Goal: Complete application form: Complete application form

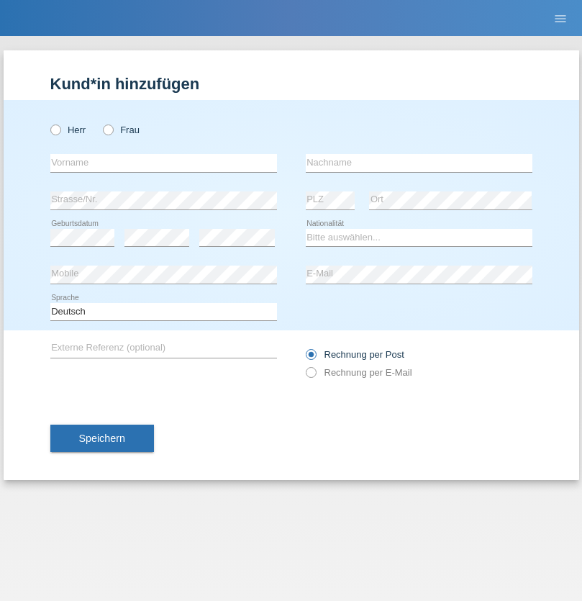
radio input "true"
click at [163, 163] on input "text" at bounding box center [163, 163] width 227 height 18
type input "[PERSON_NAME]"
click at [419, 163] on input "text" at bounding box center [419, 163] width 227 height 18
type input "Blott"
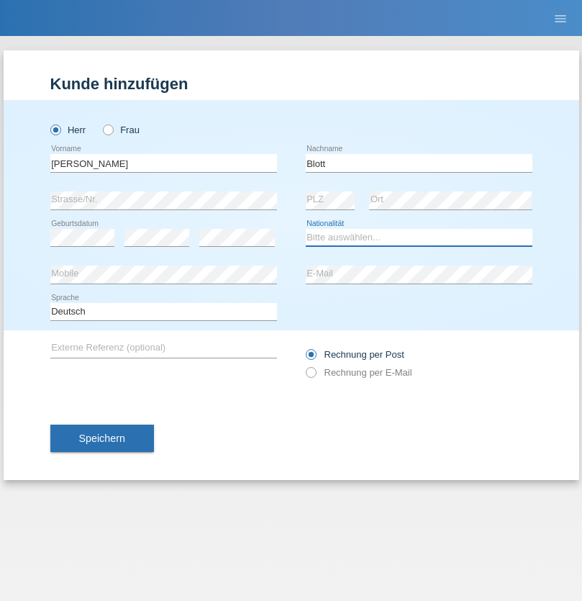
select select "DE"
select select "C"
select select "16"
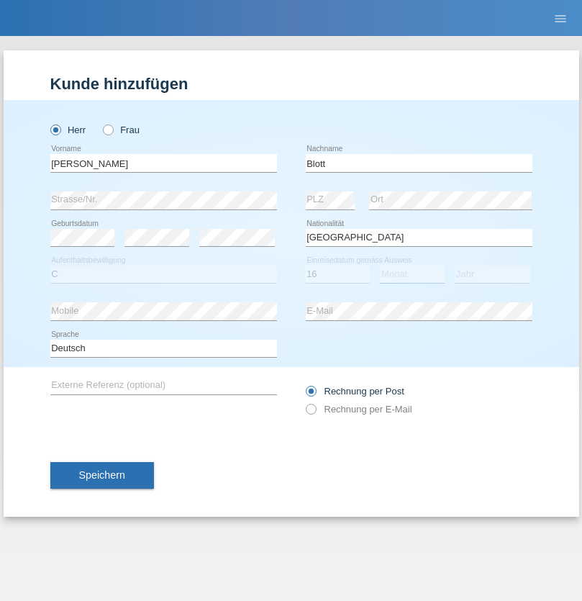
select select "03"
select select "2021"
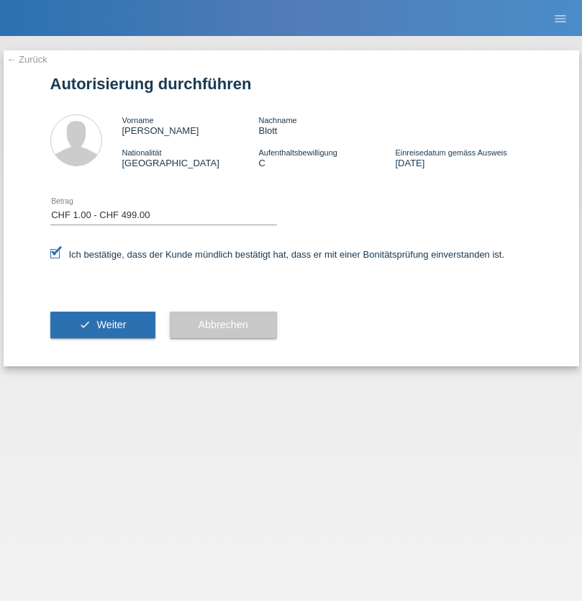
select select "1"
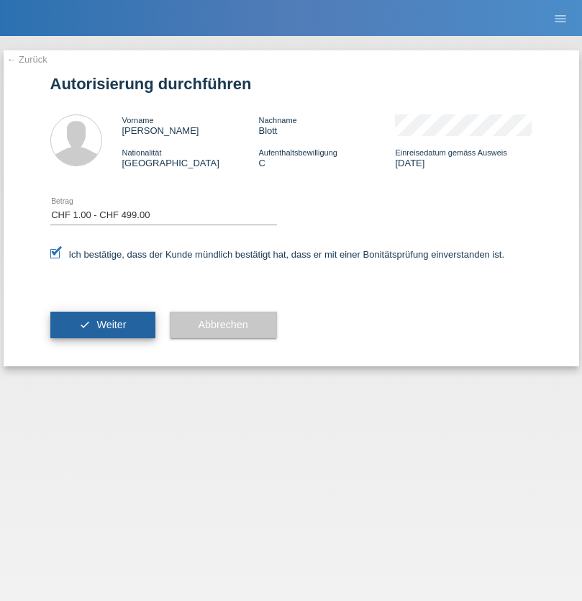
click at [102, 325] on span "Weiter" at bounding box center [111, 325] width 30 height 12
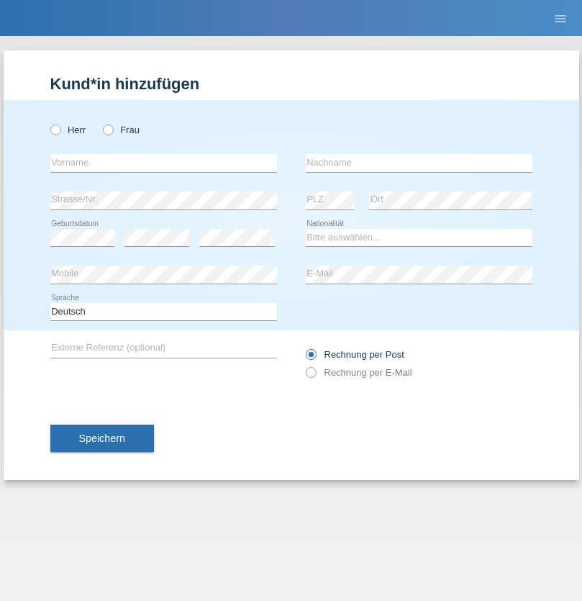
radio input "true"
click at [163, 163] on input "text" at bounding box center [163, 163] width 227 height 18
type input "[PERSON_NAME]"
click at [419, 163] on input "text" at bounding box center [419, 163] width 227 height 18
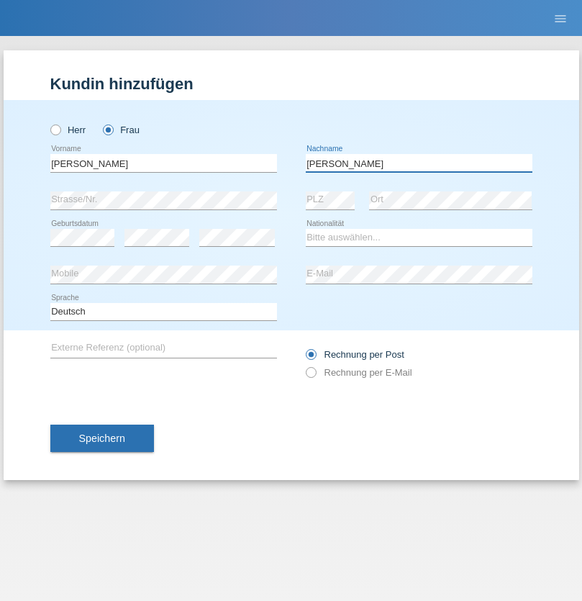
type input "[PERSON_NAME]"
select select "AT"
select select "C"
select select "01"
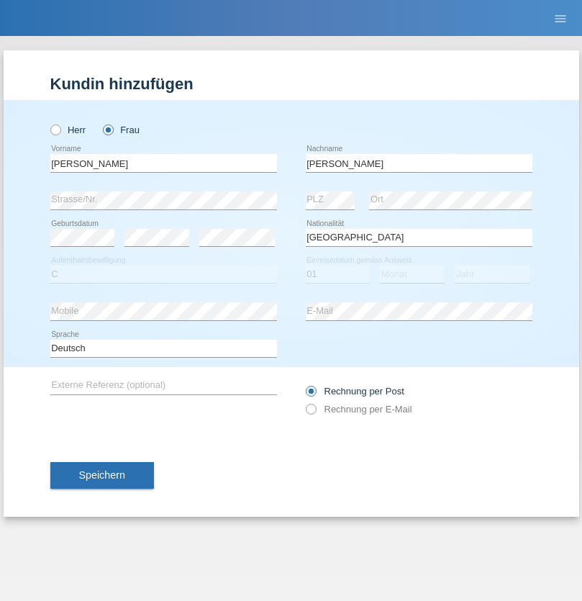
select select "08"
select select "2013"
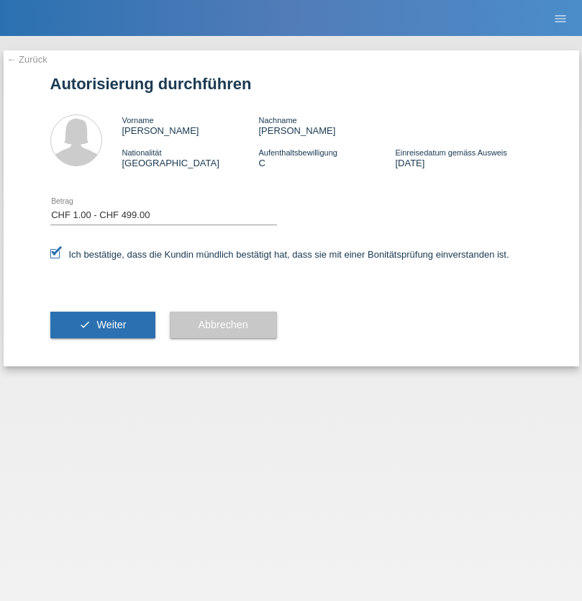
select select "1"
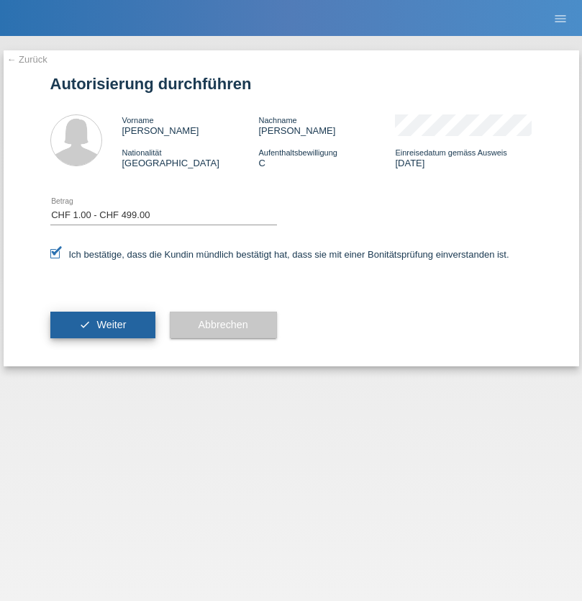
click at [102, 325] on span "Weiter" at bounding box center [111, 325] width 30 height 12
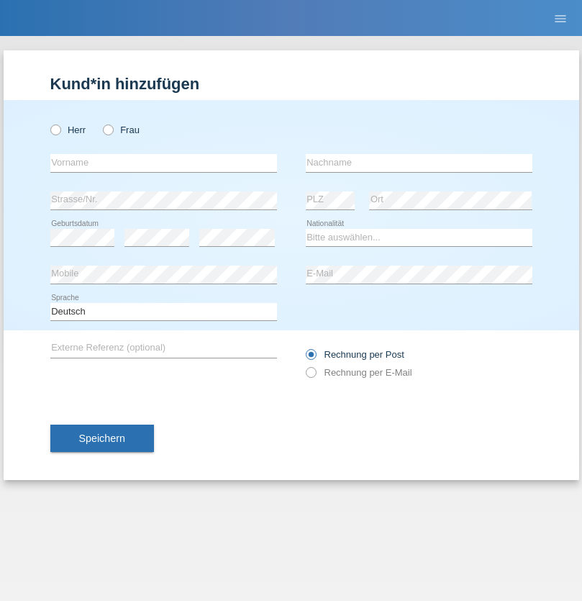
radio input "true"
click at [163, 163] on input "text" at bounding box center [163, 163] width 227 height 18
type input "Alireza"
click at [419, 163] on input "text" at bounding box center [419, 163] width 227 height 18
type input "Majedi"
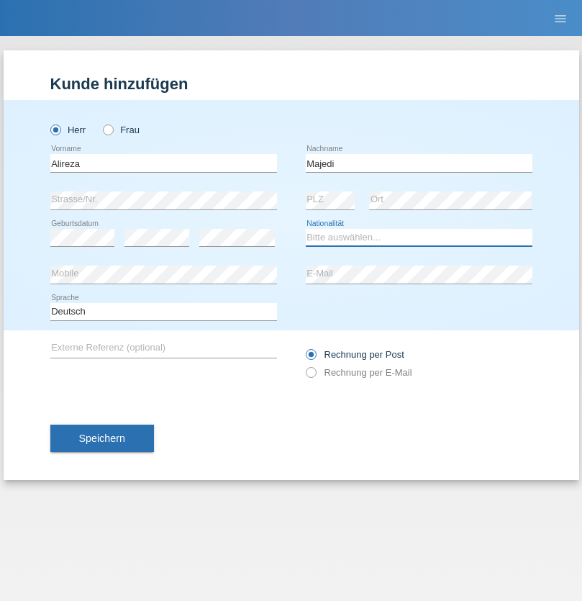
select select "IR"
select select "C"
select select "10"
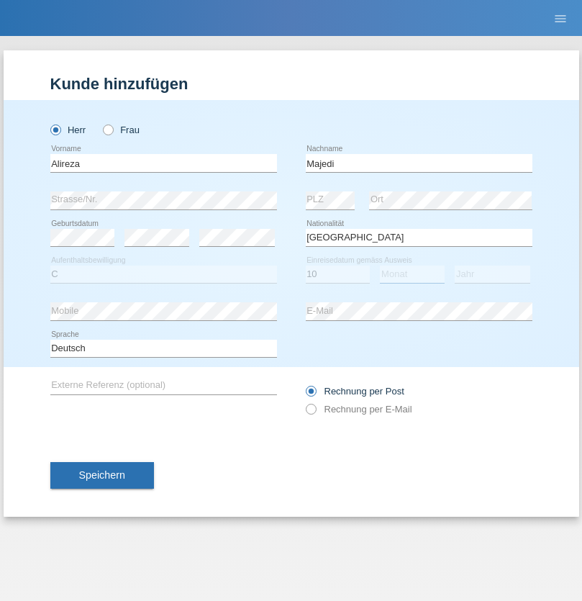
select select "10"
select select "1995"
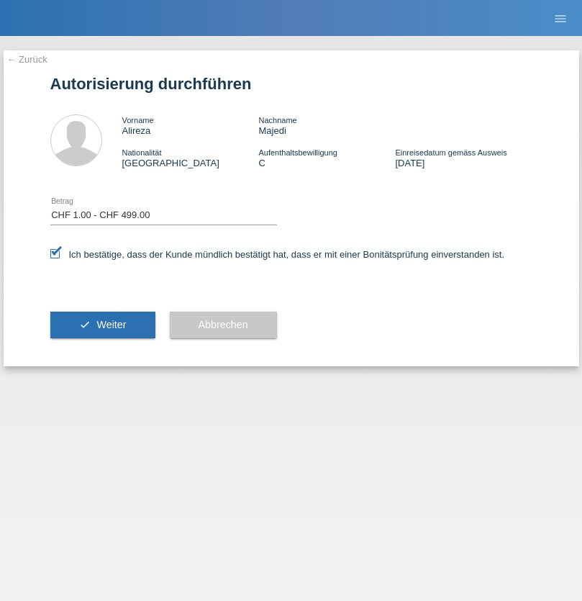
select select "1"
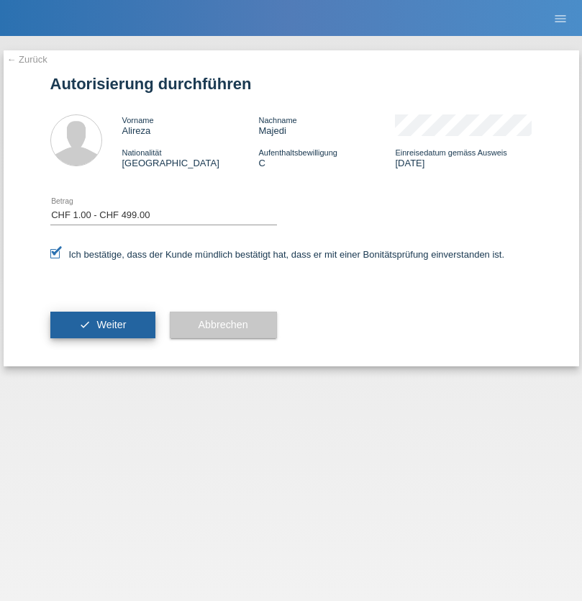
click at [102, 325] on span "Weiter" at bounding box center [111, 325] width 30 height 12
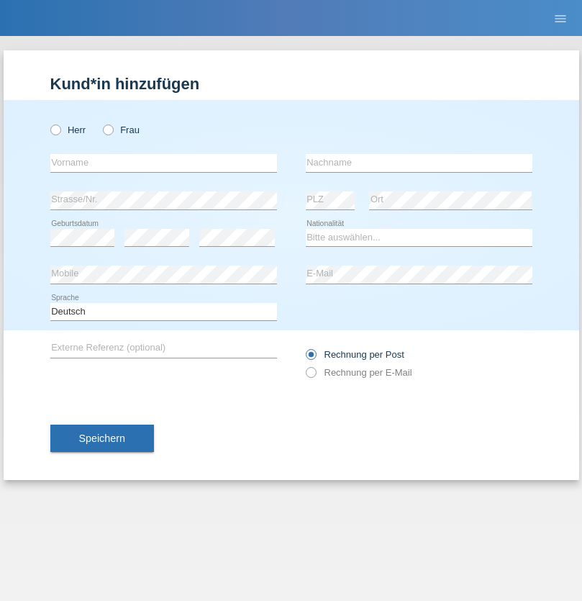
radio input "true"
click at [163, 163] on input "text" at bounding box center [163, 163] width 227 height 18
type input "Gazmend"
click at [419, 163] on input "text" at bounding box center [419, 163] width 227 height 18
type input "Mehmeti"
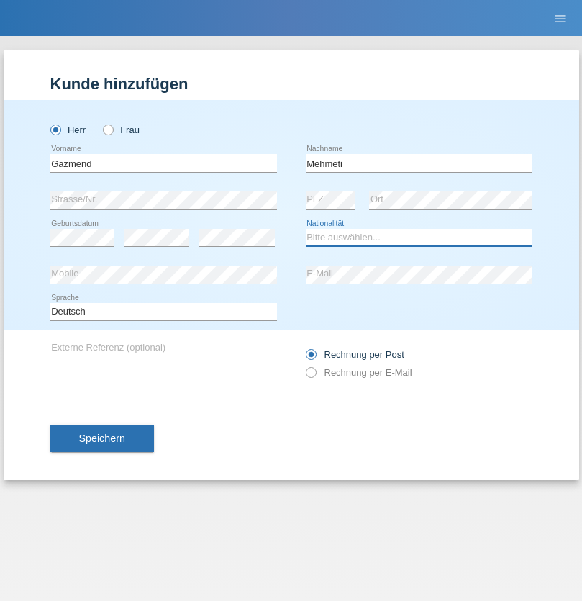
select select "XK"
select select "C"
select select "06"
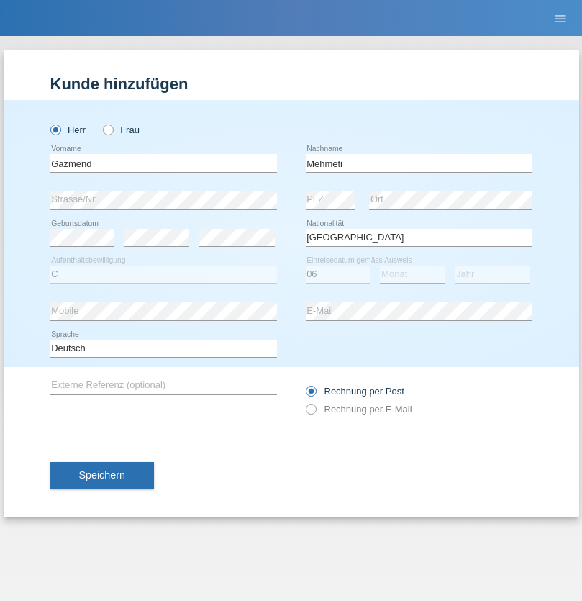
select select "05"
select select "2006"
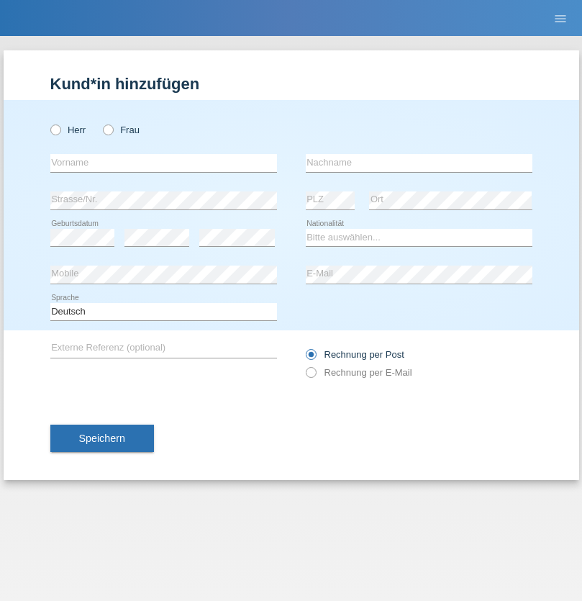
radio input "true"
click at [163, 163] on input "text" at bounding box center [163, 163] width 227 height 18
type input "[PERSON_NAME]"
click at [419, 163] on input "text" at bounding box center [419, 163] width 227 height 18
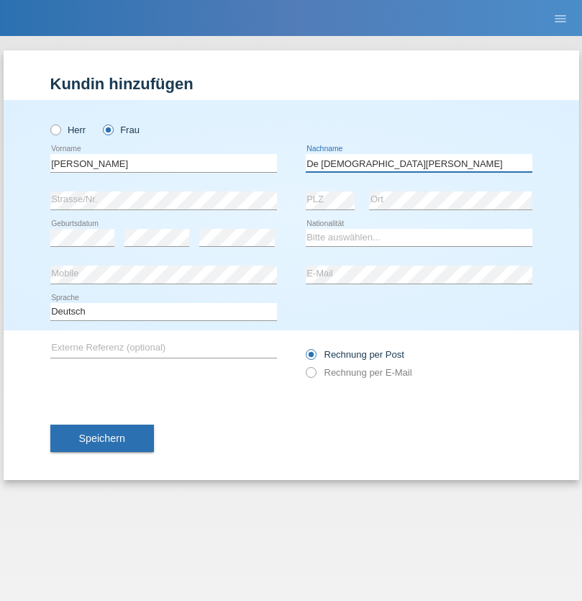
type input "De [DEMOGRAPHIC_DATA][PERSON_NAME]"
select select "CH"
